Goal: Browse casually: Explore the website without a specific task or goal

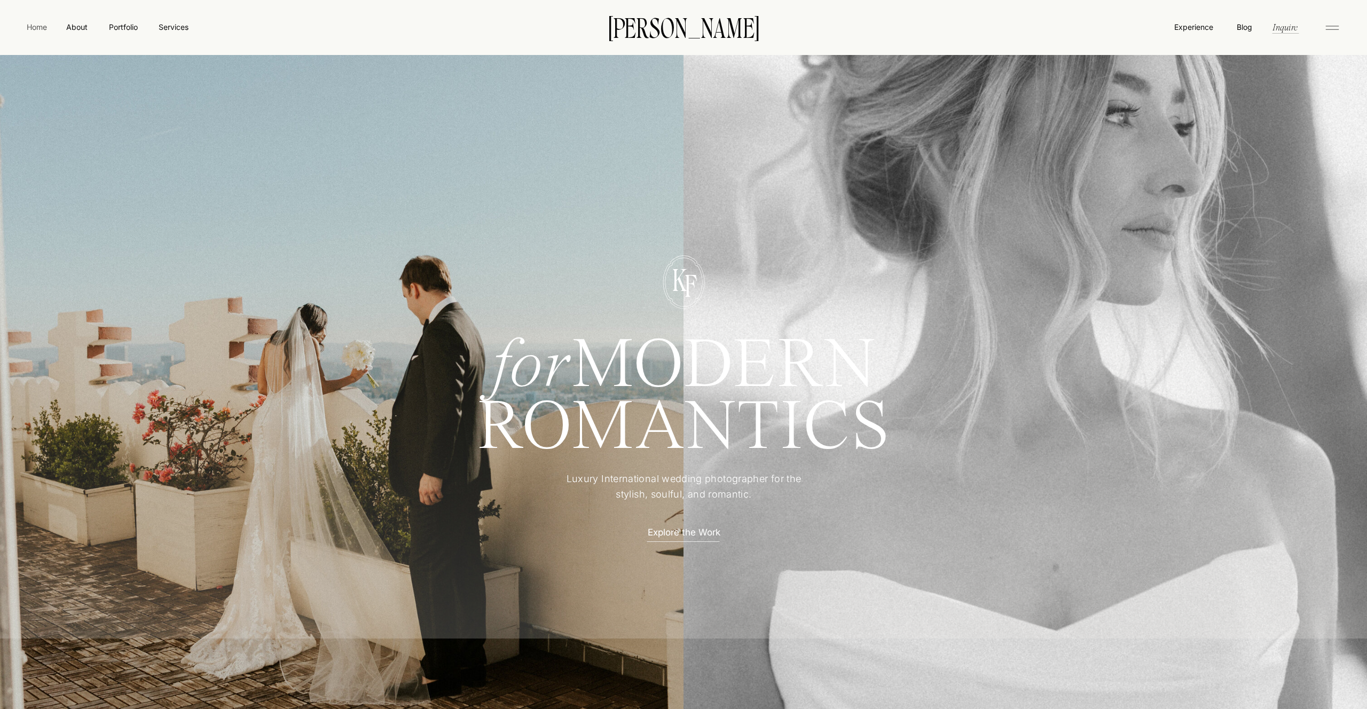
click at [37, 26] on nav "Home" at bounding box center [37, 26] width 25 height 11
click at [83, 27] on nav "About" at bounding box center [77, 26] width 24 height 11
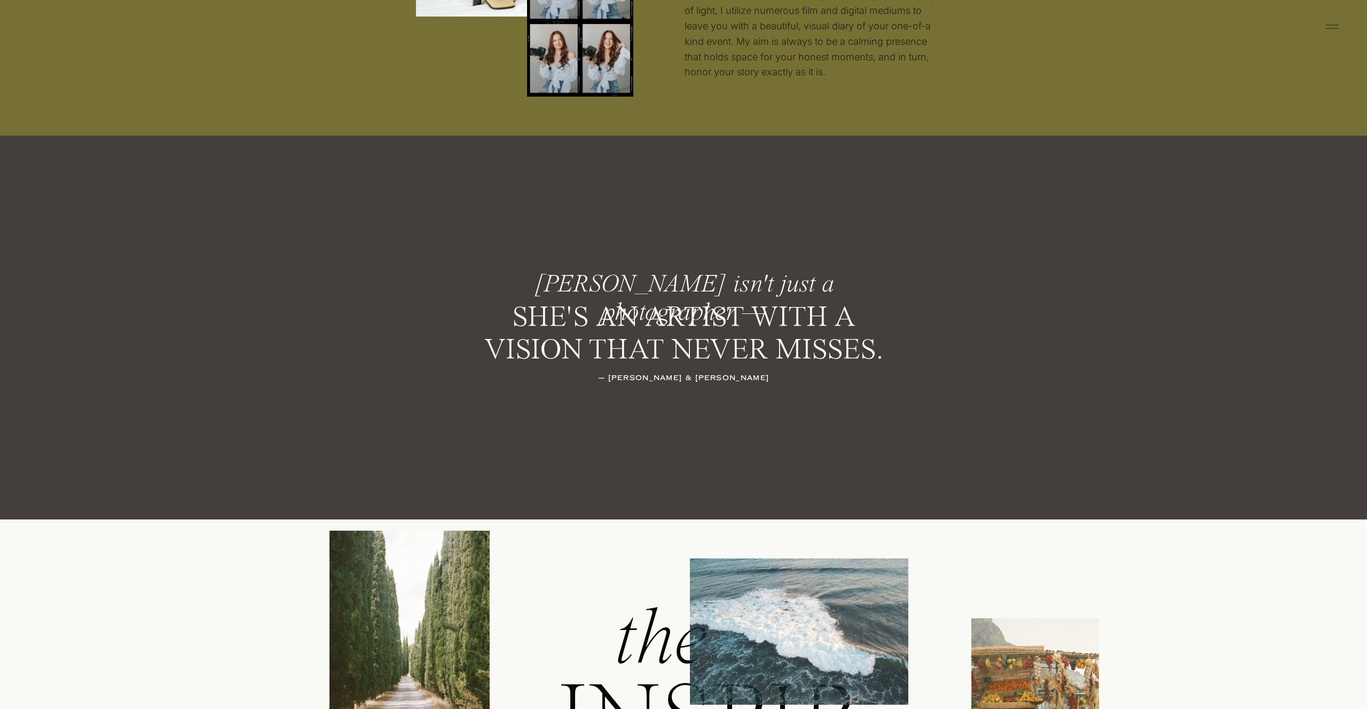
scroll to position [1564, 0]
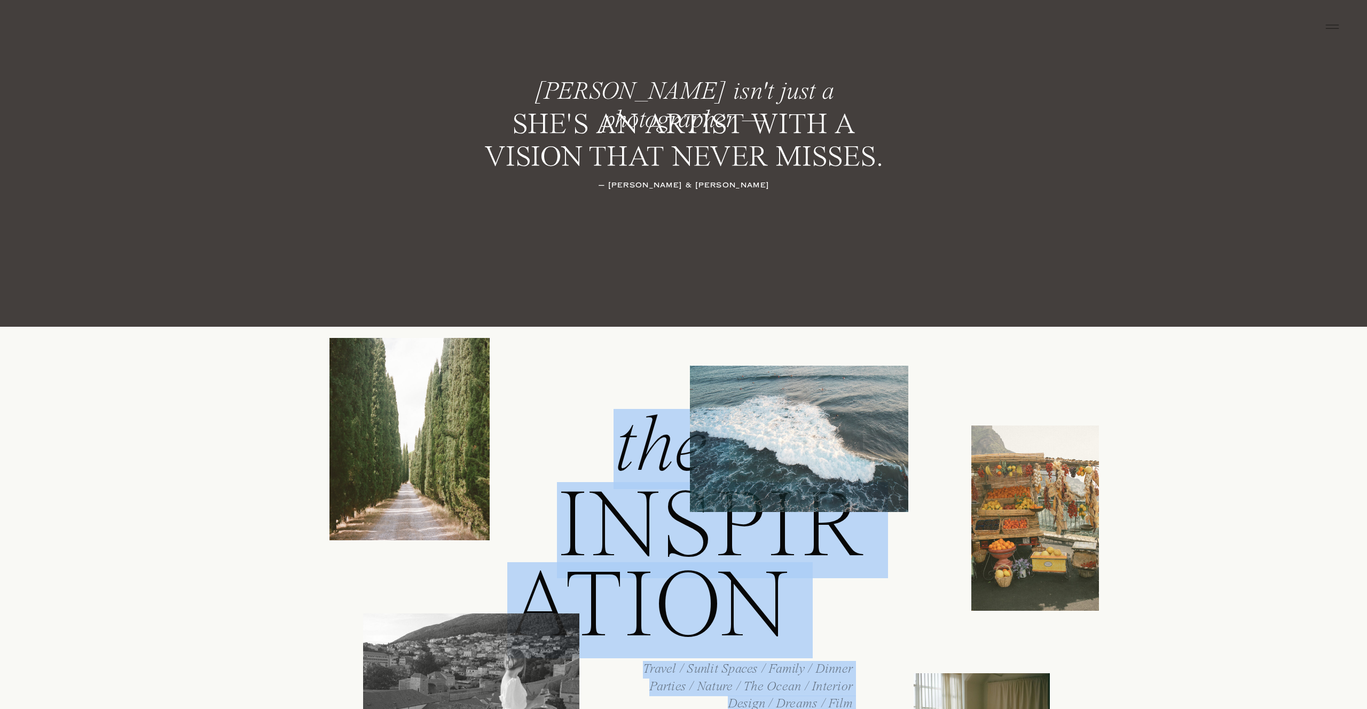
drag, startPoint x: 619, startPoint y: 447, endPoint x: 783, endPoint y: 471, distance: 166.2
click at [768, 479] on div "Luxury wedding photographer for the stylish, soulful, and romantic. Based in Sa…" at bounding box center [683, 686] width 1367 height 4501
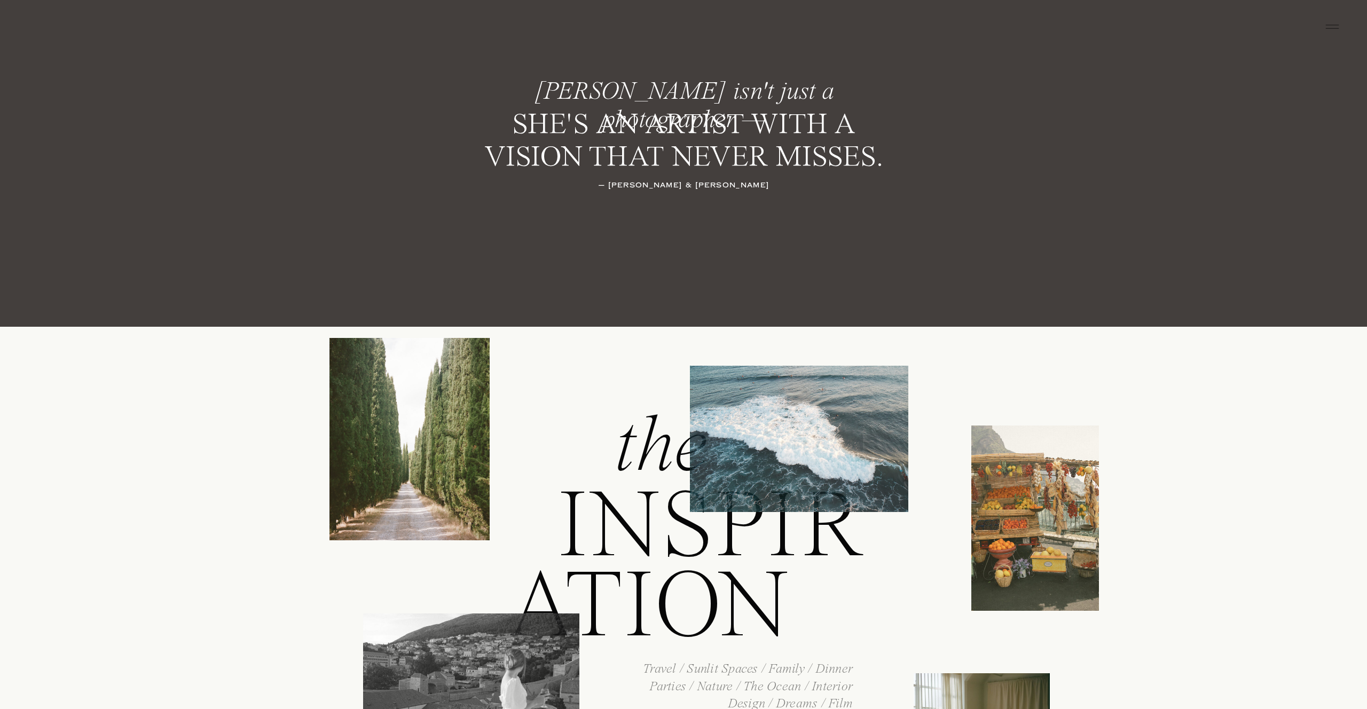
click at [1015, 392] on div "Luxury wedding photographer for the stylish, soulful, and romantic. Based in Sa…" at bounding box center [683, 686] width 1367 height 4501
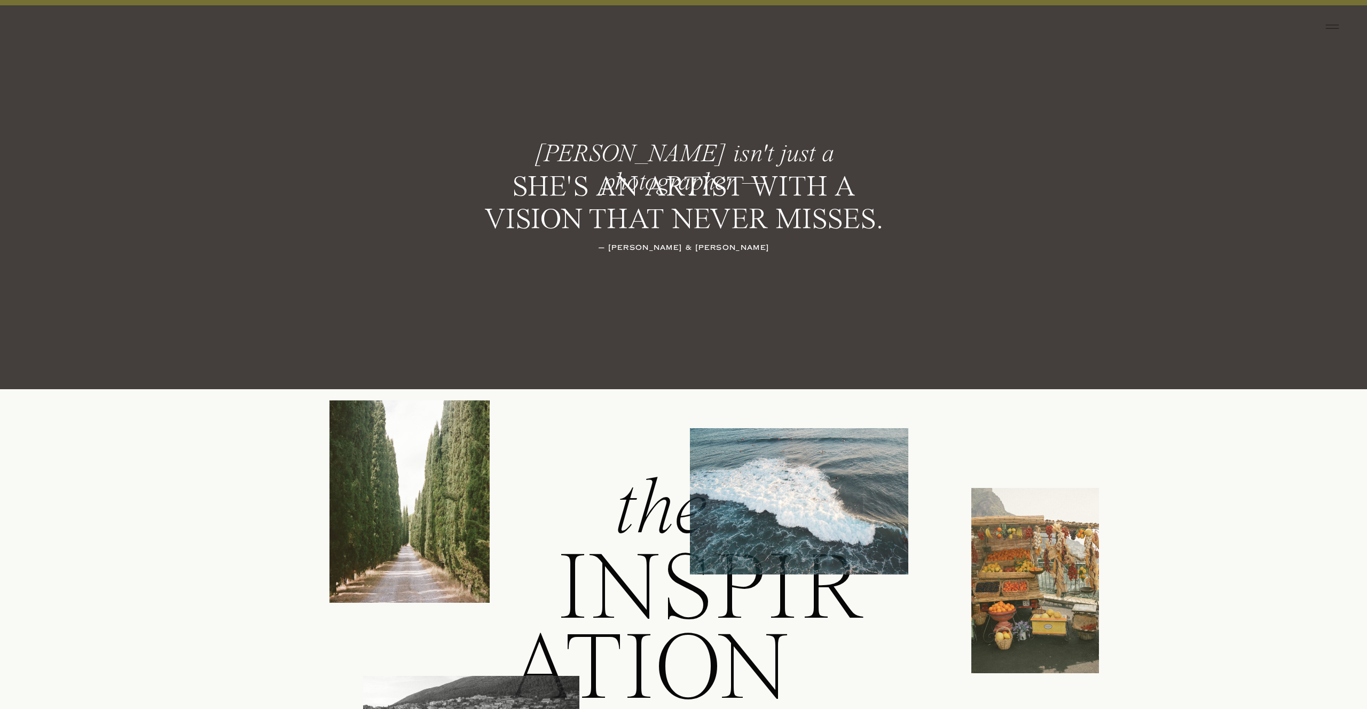
scroll to position [0, 0]
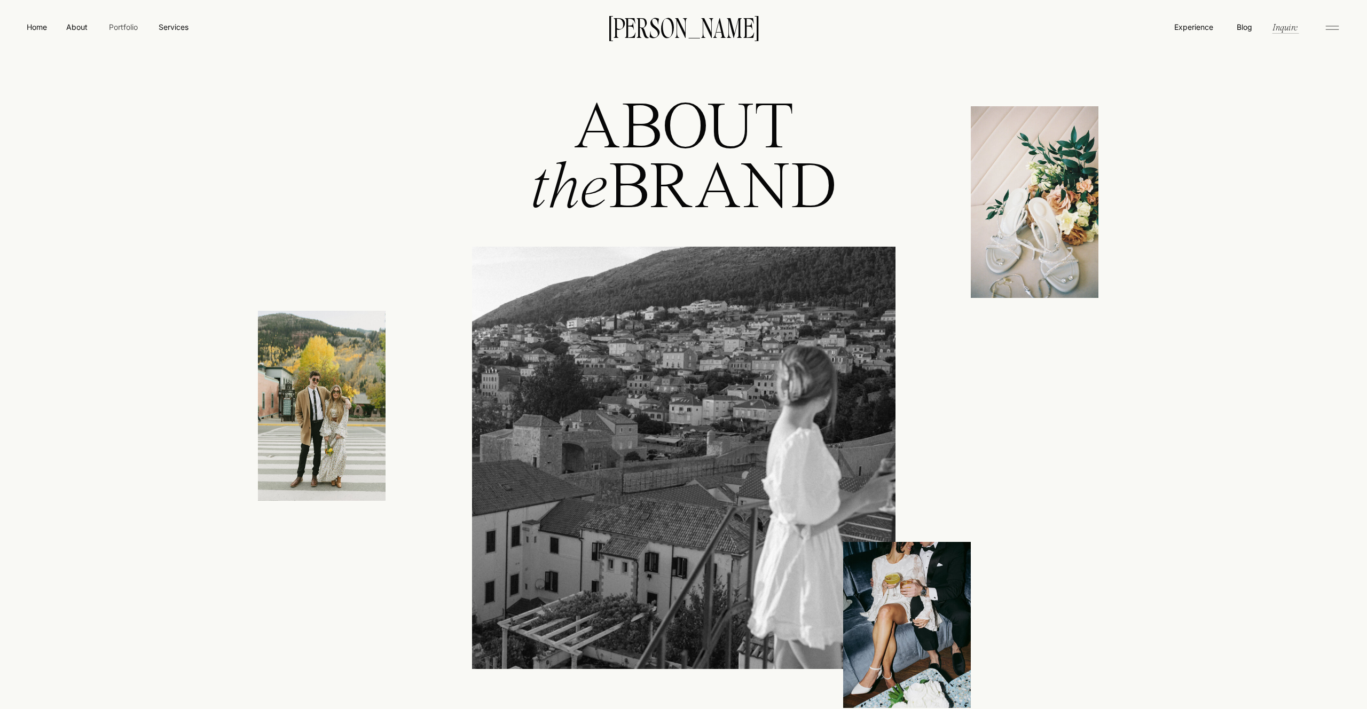
click at [124, 25] on nav "Portfolio" at bounding box center [123, 26] width 38 height 11
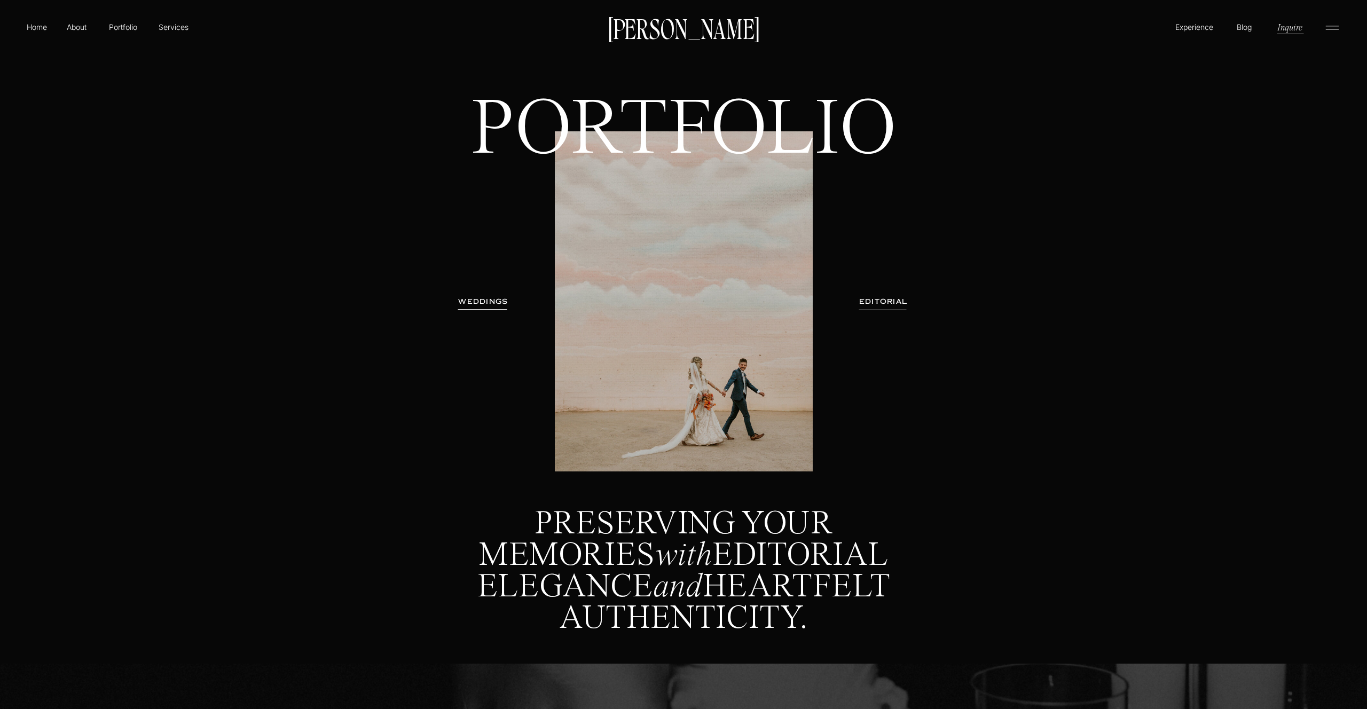
click at [488, 300] on h3 "WEDDINGS" at bounding box center [483, 301] width 67 height 11
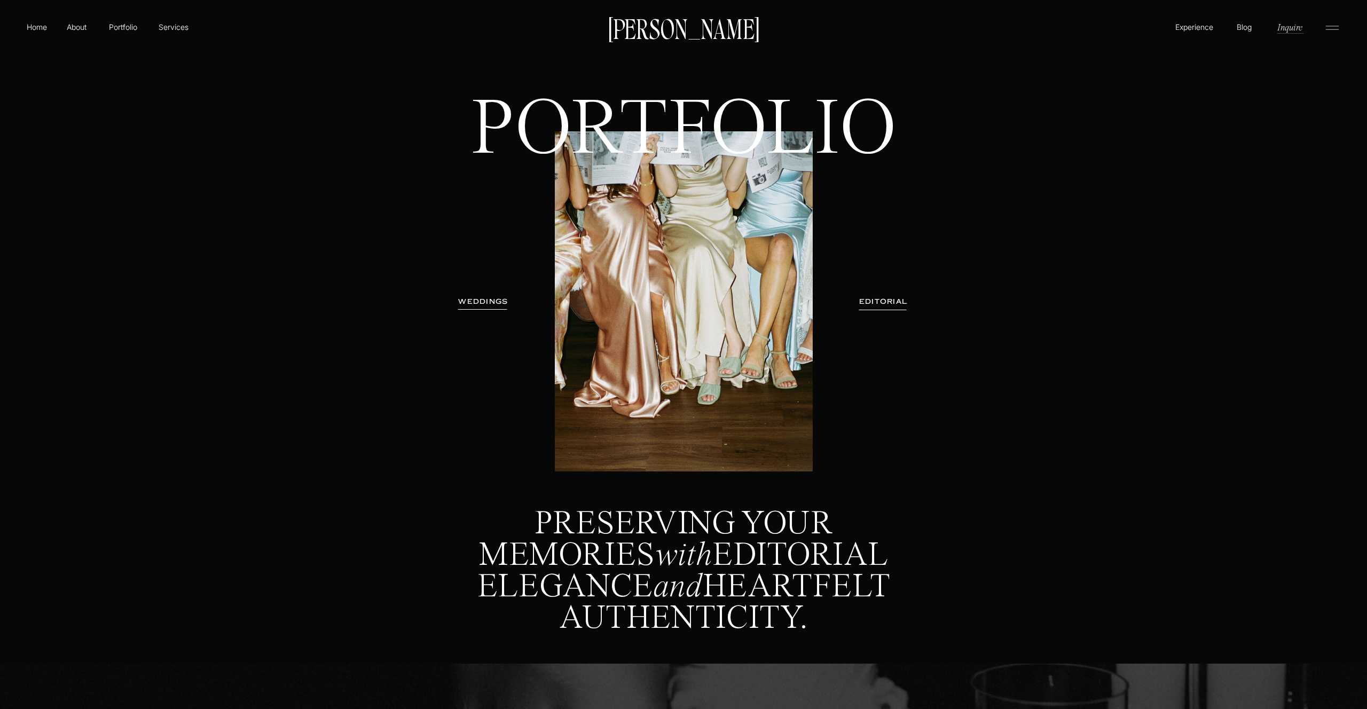
click at [886, 300] on h3 "EDITORIAL" at bounding box center [883, 301] width 78 height 11
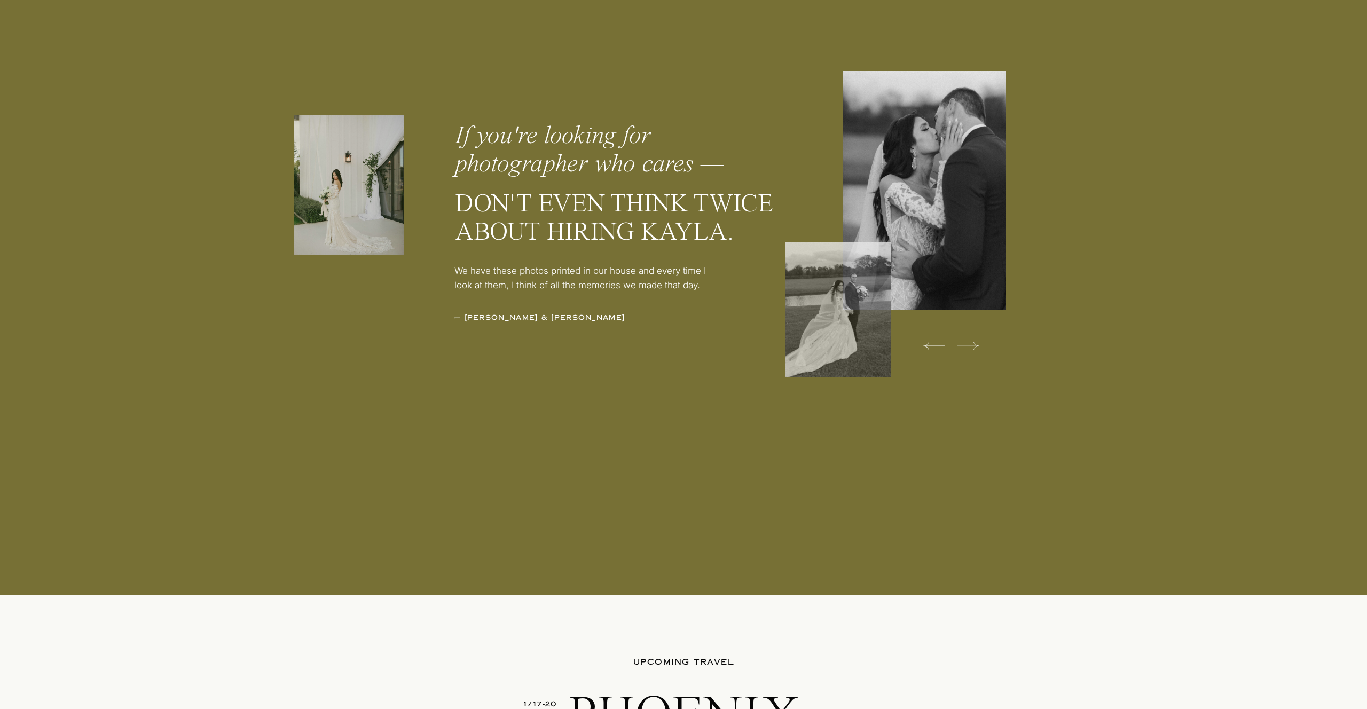
scroll to position [3387, 0]
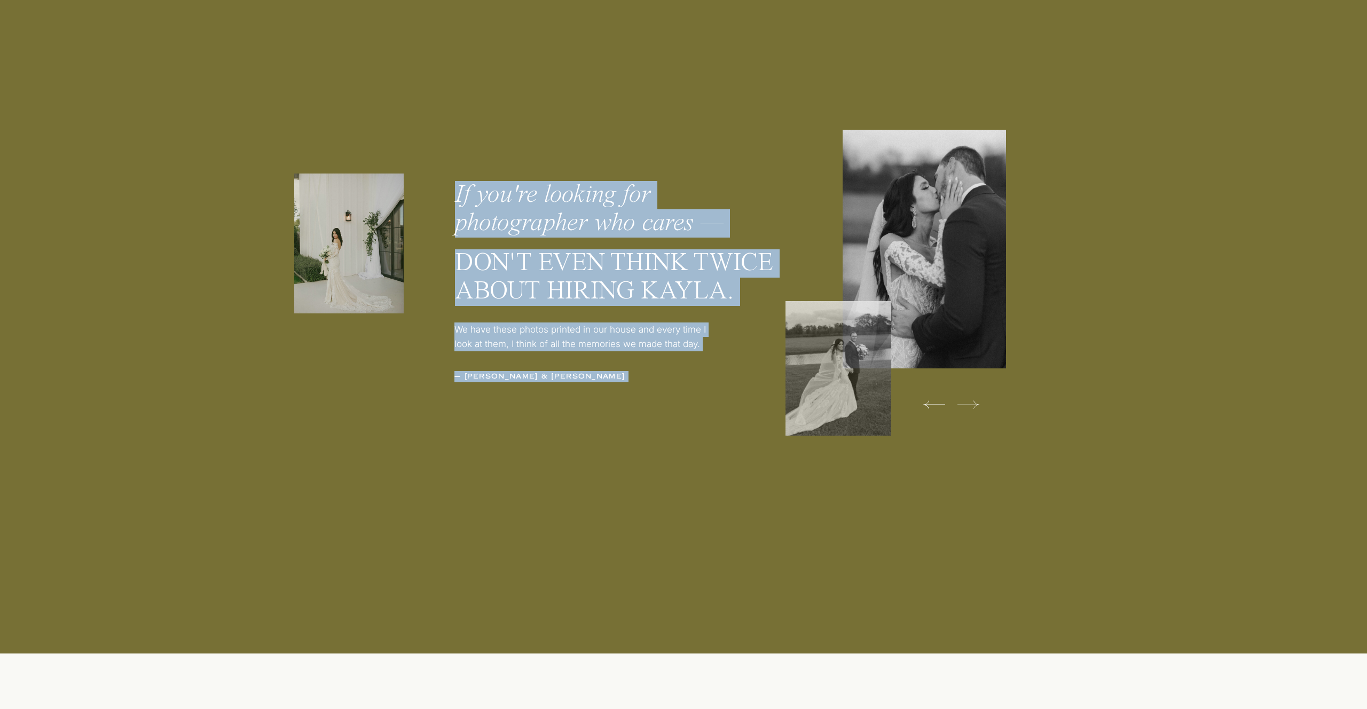
drag, startPoint x: 343, startPoint y: 281, endPoint x: 420, endPoint y: 288, distance: 77.2
click at [331, 250] on div at bounding box center [348, 244] width 109 height 140
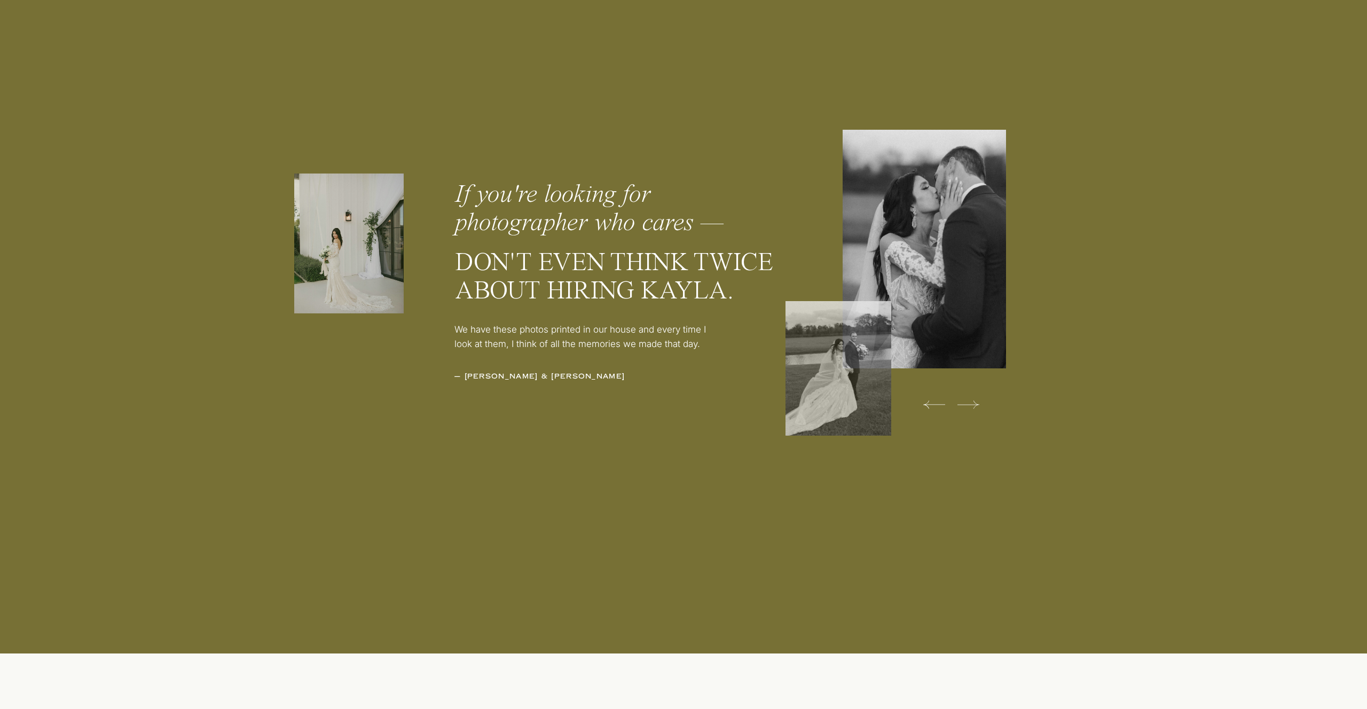
click at [974, 406] on icon at bounding box center [968, 404] width 22 height 21
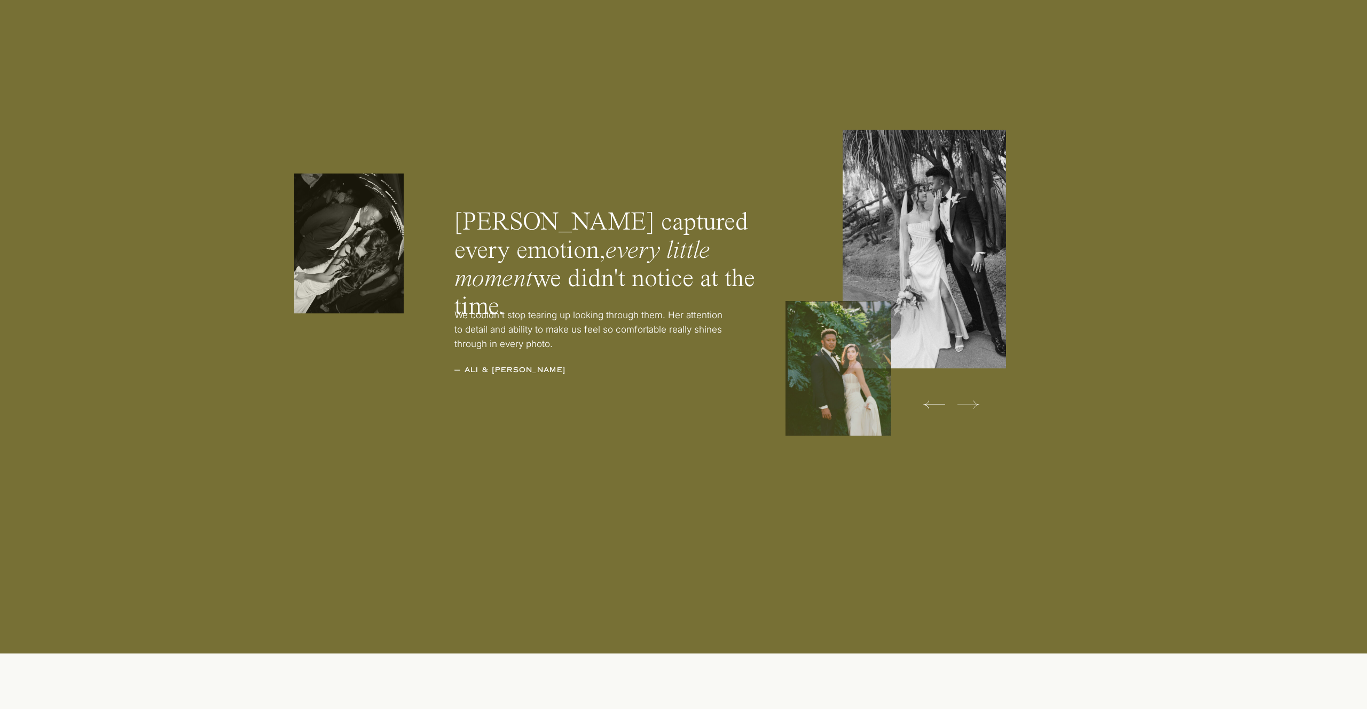
click at [974, 406] on icon at bounding box center [968, 404] width 22 height 21
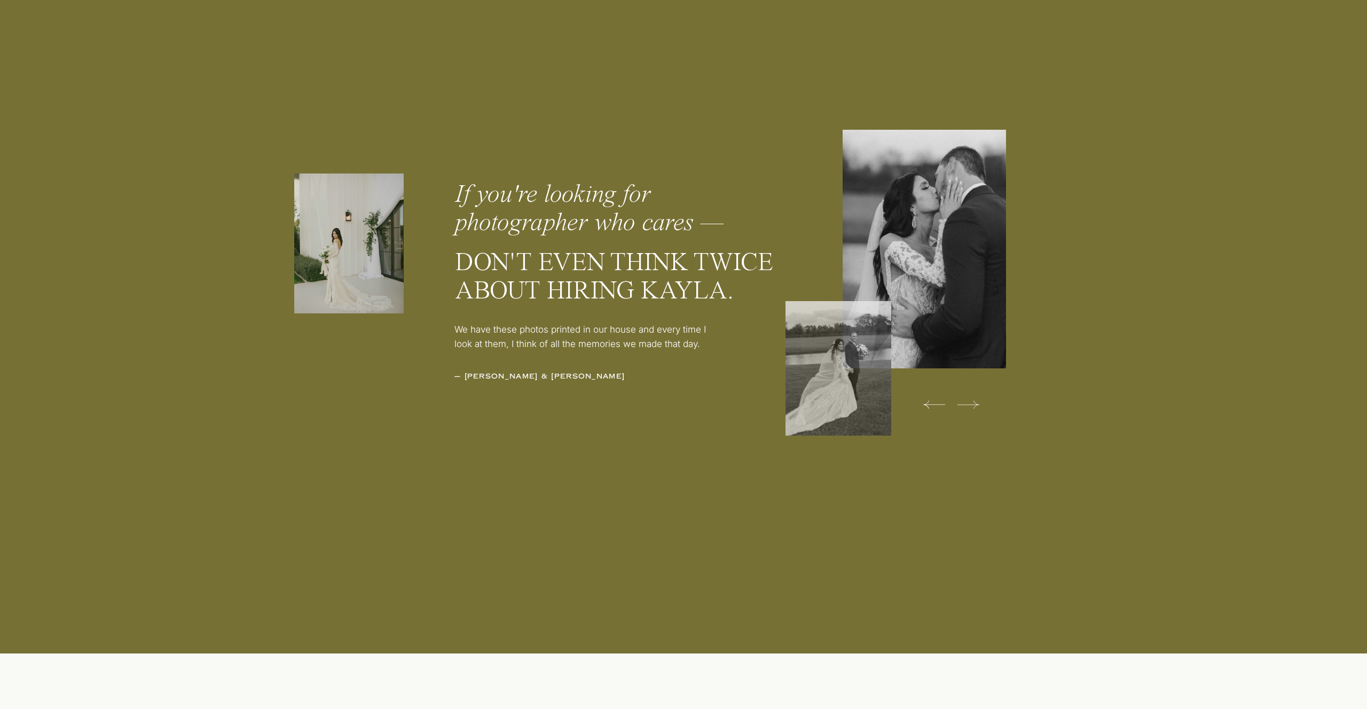
click at [974, 406] on icon at bounding box center [968, 404] width 22 height 21
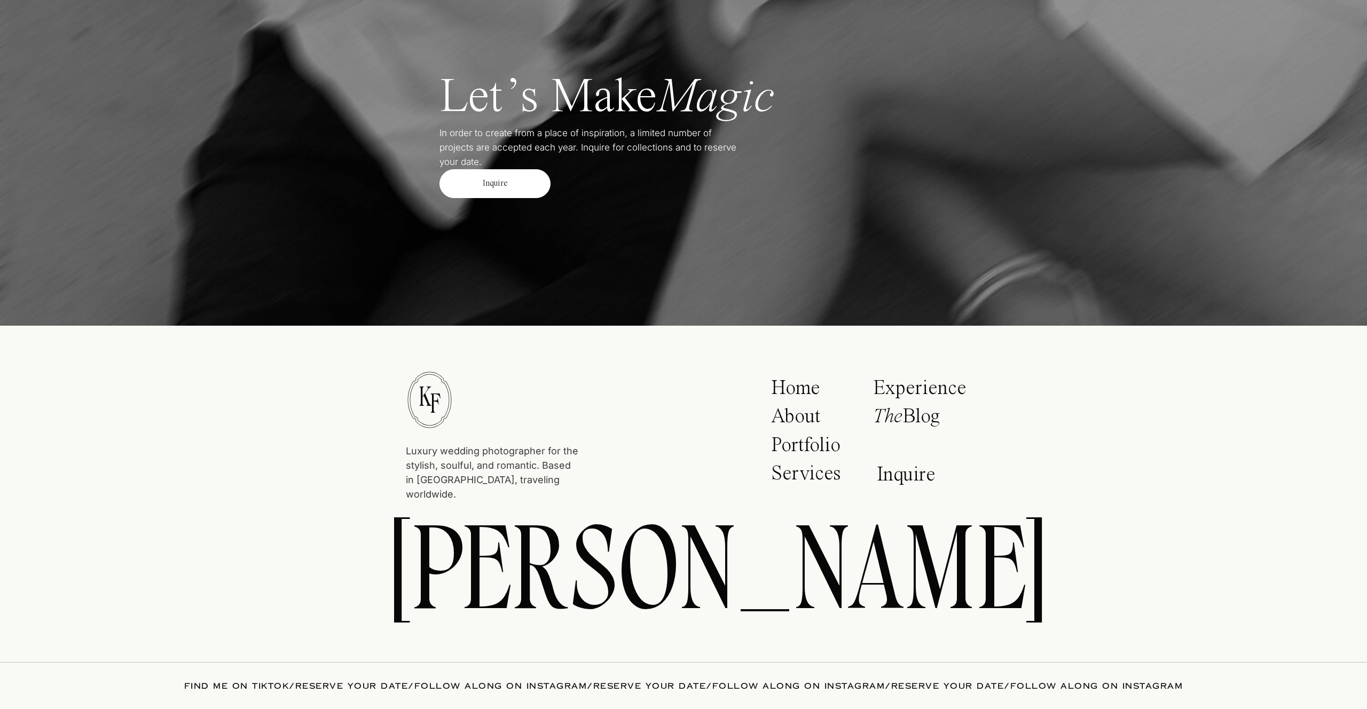
scroll to position [4805, 0]
